Goal: Task Accomplishment & Management: Use online tool/utility

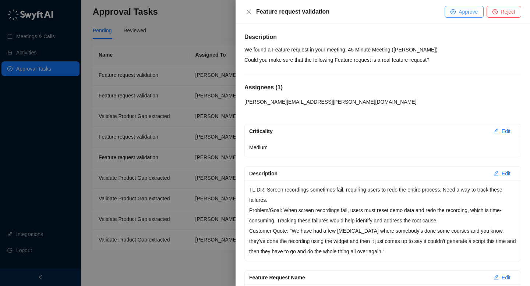
click at [456, 15] on button "Approve" at bounding box center [464, 12] width 39 height 12
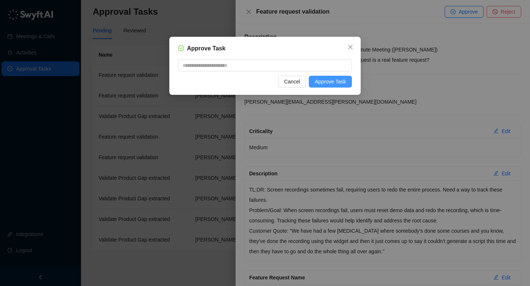
click at [333, 85] on span "Approve Task" at bounding box center [330, 82] width 31 height 8
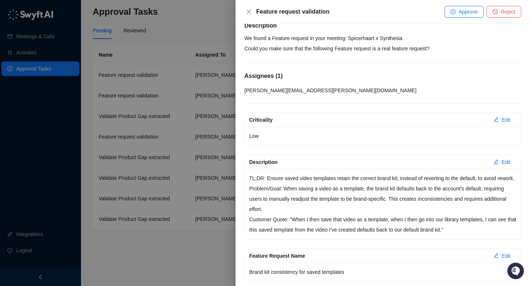
scroll to position [14, 0]
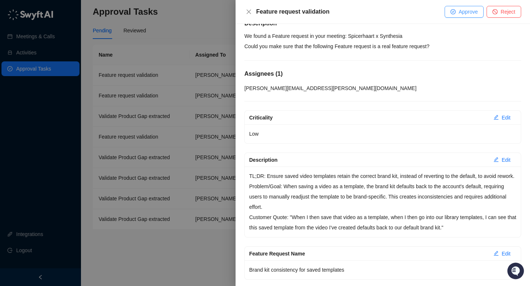
click at [456, 13] on button "Approve" at bounding box center [464, 12] width 39 height 12
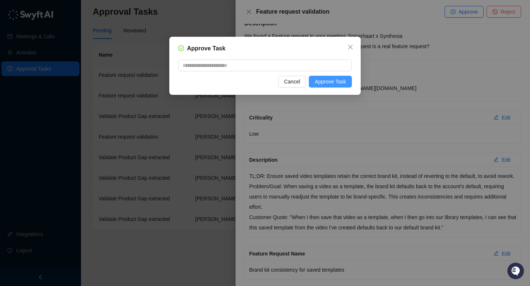
click at [336, 79] on span "Approve Task" at bounding box center [330, 82] width 31 height 8
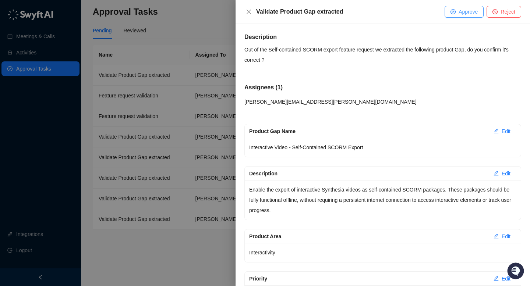
click at [465, 16] on button "Approve" at bounding box center [464, 12] width 39 height 12
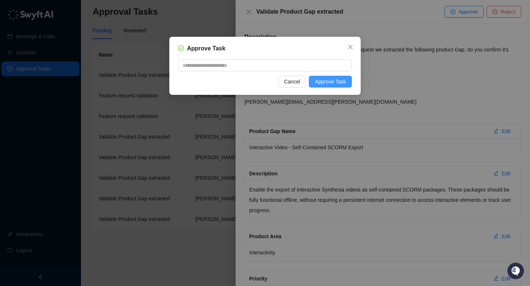
click at [342, 82] on span "Approve Task" at bounding box center [330, 82] width 31 height 8
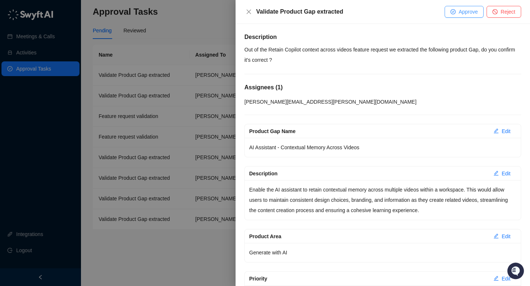
click at [461, 8] on span "Approve" at bounding box center [468, 12] width 19 height 8
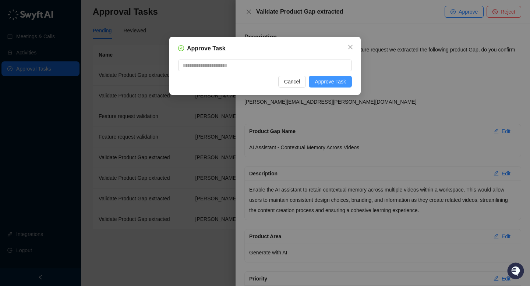
click at [336, 82] on span "Approve Task" at bounding box center [330, 82] width 31 height 8
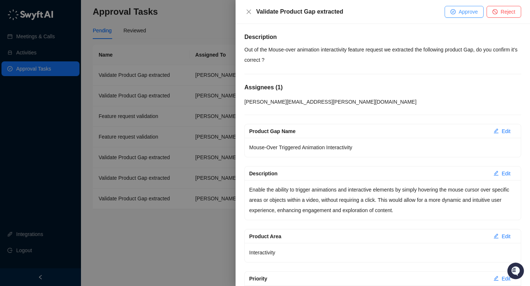
click at [463, 13] on span "Approve" at bounding box center [468, 12] width 19 height 8
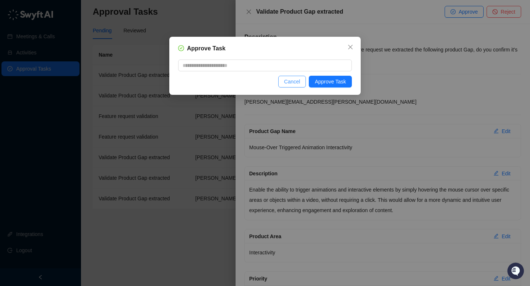
click at [296, 82] on span "Cancel" at bounding box center [292, 82] width 16 height 8
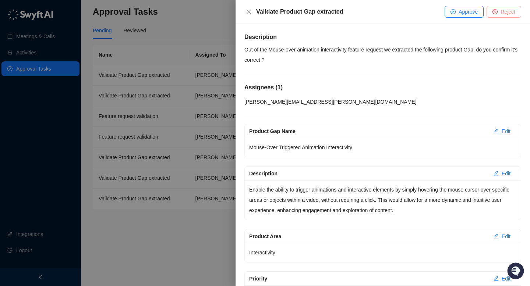
click at [498, 15] on button "Reject" at bounding box center [504, 12] width 35 height 12
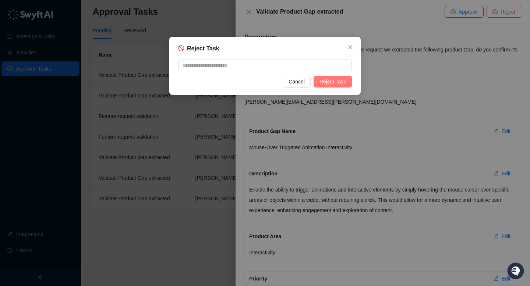
click at [334, 85] on span "Reject Task" at bounding box center [333, 82] width 27 height 8
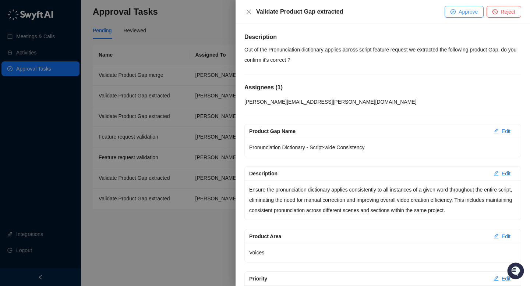
click at [470, 11] on span "Approve" at bounding box center [468, 12] width 19 height 8
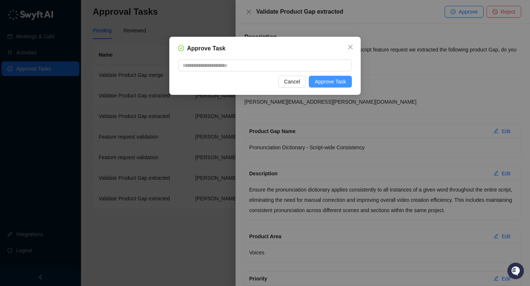
click at [316, 80] on span "Approve Task" at bounding box center [330, 82] width 31 height 8
